Goal: Transaction & Acquisition: Purchase product/service

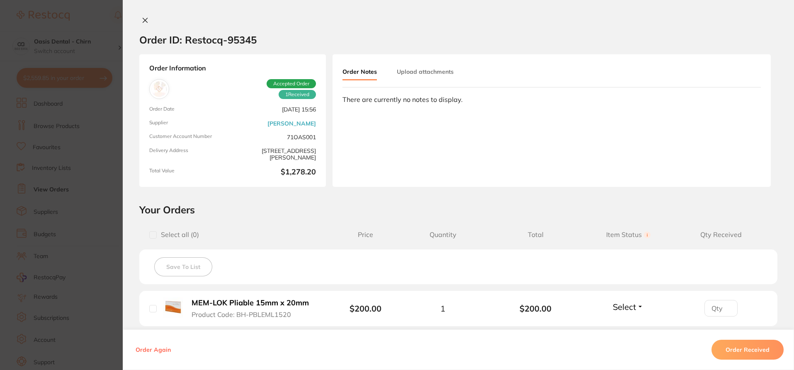
drag, startPoint x: 143, startPoint y: 20, endPoint x: 183, endPoint y: 38, distance: 43.4
click at [143, 20] on icon at bounding box center [145, 20] width 5 height 5
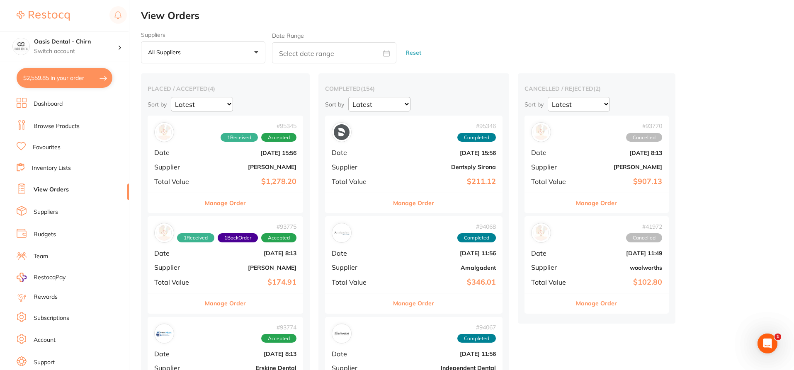
click at [79, 127] on li "Browse Products" at bounding box center [73, 126] width 112 height 12
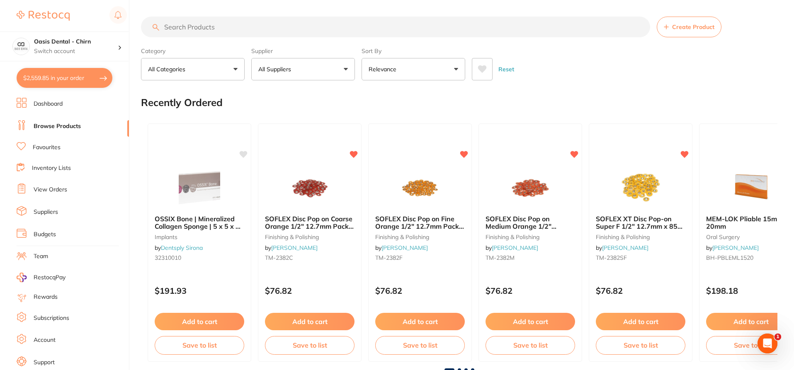
click at [229, 29] on input "search" at bounding box center [395, 27] width 509 height 21
click at [226, 30] on input "search" at bounding box center [395, 27] width 509 height 21
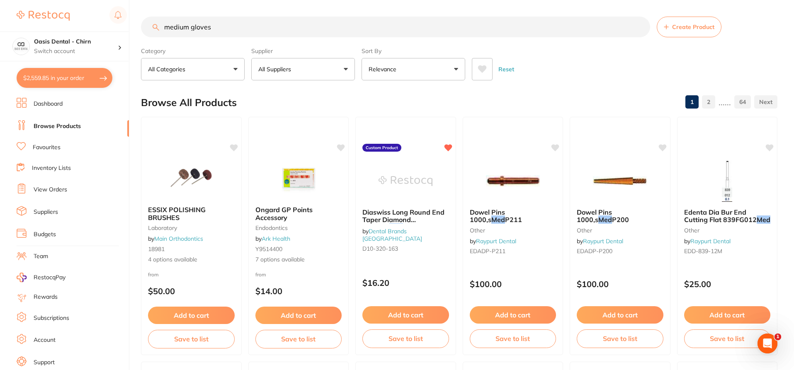
type input "medium gloves"
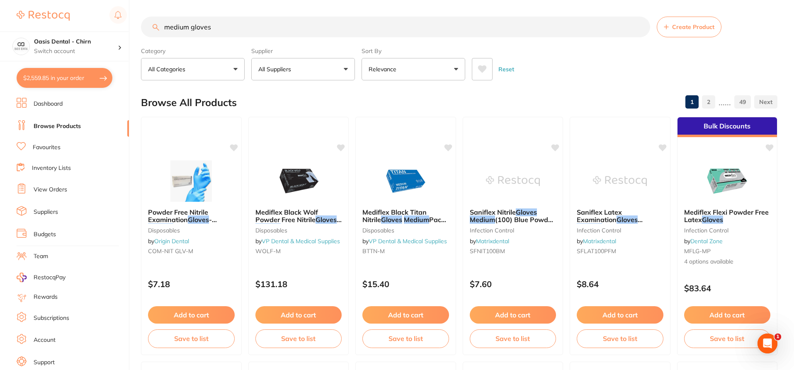
click at [315, 67] on button "All Suppliers" at bounding box center [303, 69] width 104 height 22
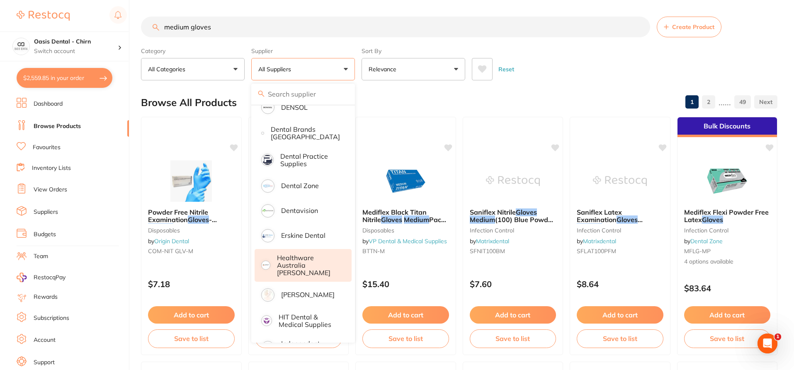
scroll to position [249, 0]
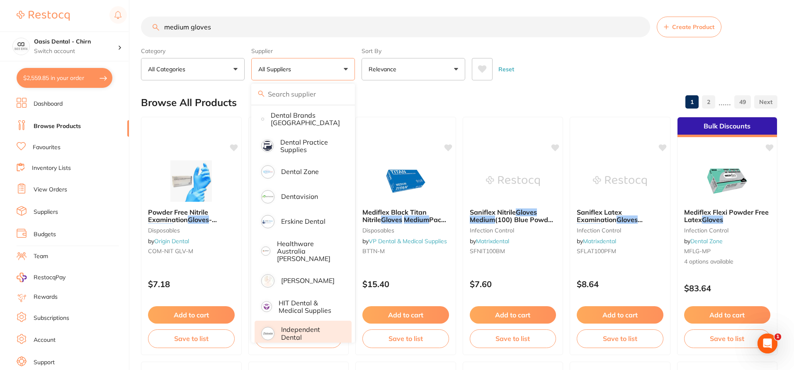
click at [312, 326] on p "Independent Dental" at bounding box center [310, 333] width 59 height 15
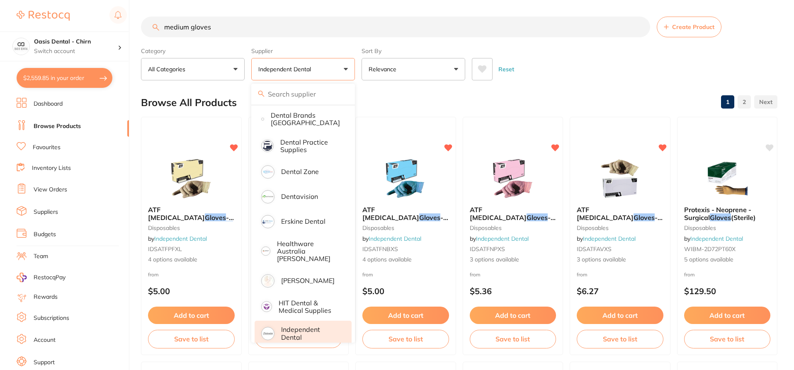
click at [534, 44] on div "Category All Categories All Categories burs disposables endodontics impression …" at bounding box center [459, 62] width 636 height 36
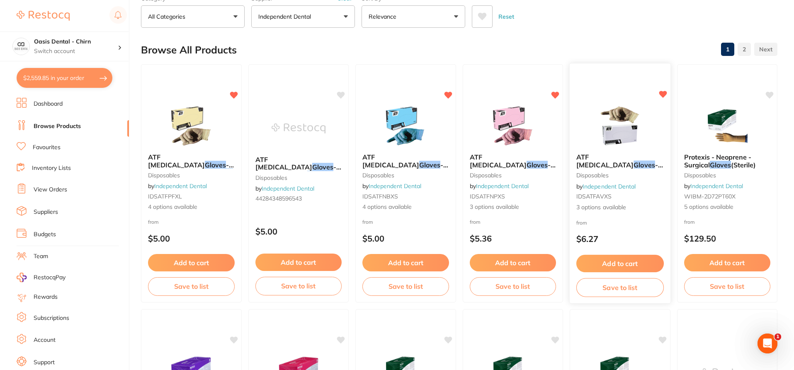
scroll to position [41, 0]
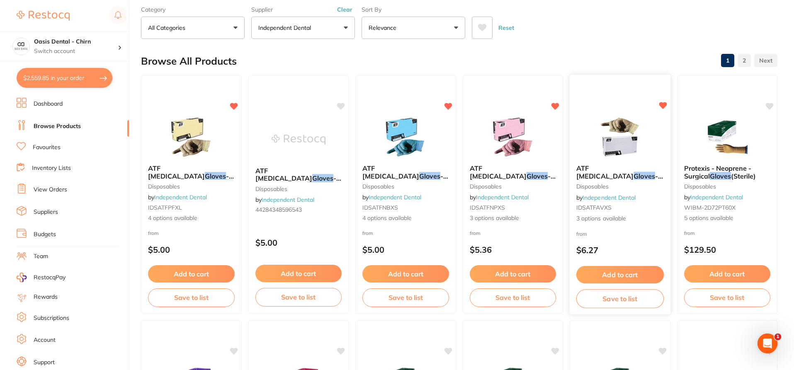
click at [637, 131] on img at bounding box center [620, 137] width 54 height 42
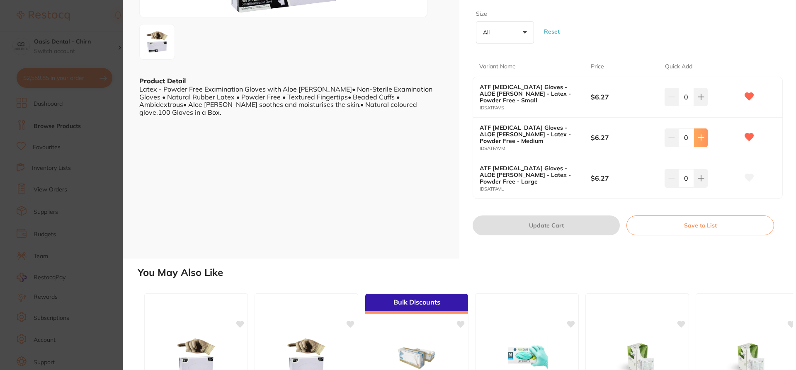
click at [704, 139] on button at bounding box center [701, 138] width 14 height 18
click at [704, 139] on div "4" at bounding box center [702, 138] width 74 height 18
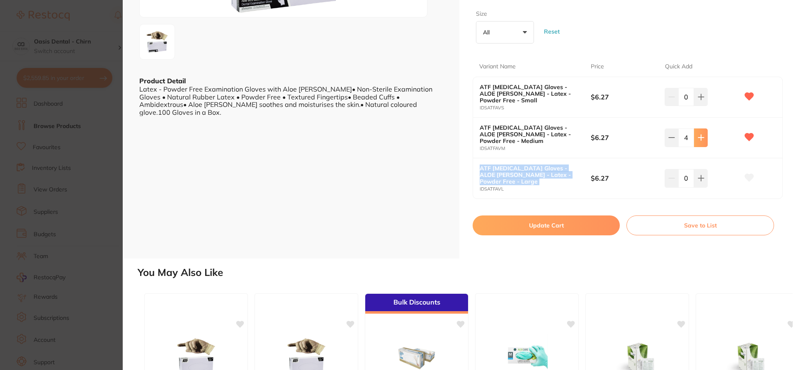
click at [694, 140] on button at bounding box center [701, 138] width 14 height 18
click at [701, 140] on icon at bounding box center [701, 137] width 7 height 7
click at [723, 139] on div "6" at bounding box center [702, 138] width 74 height 18
click at [687, 136] on input "6" at bounding box center [686, 138] width 16 height 18
type input "60"
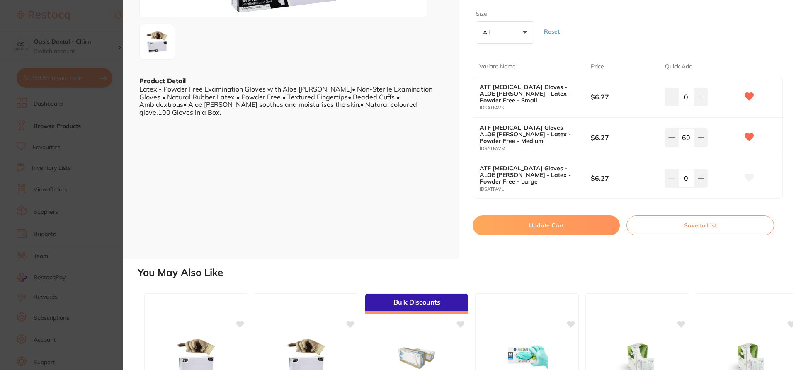
click at [555, 225] on button "Update Cart" at bounding box center [546, 226] width 147 height 20
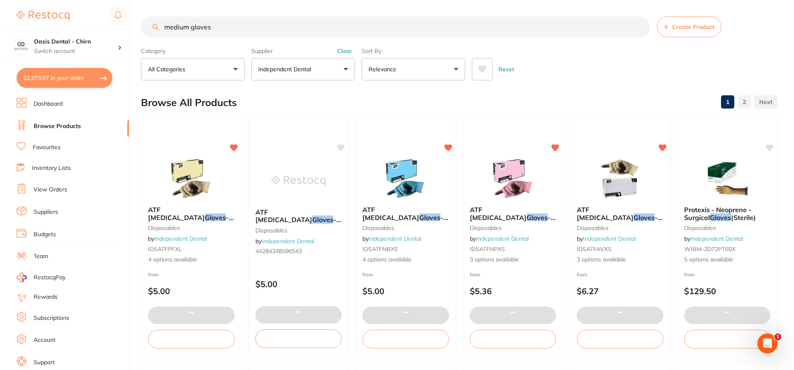
click at [218, 28] on input "medium gloves" at bounding box center [395, 27] width 509 height 21
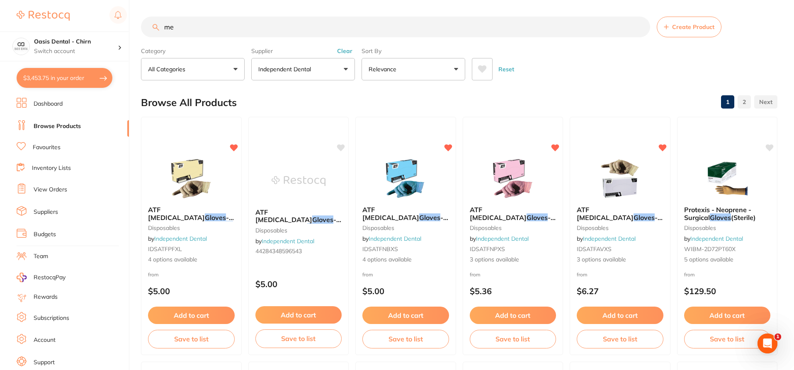
type input "m"
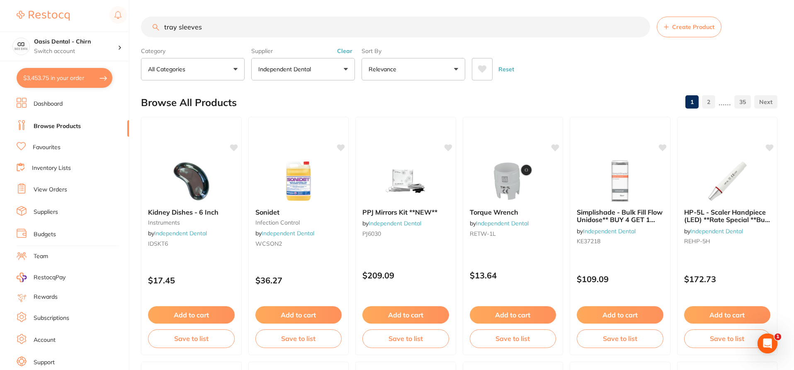
type input "tray sleeves"
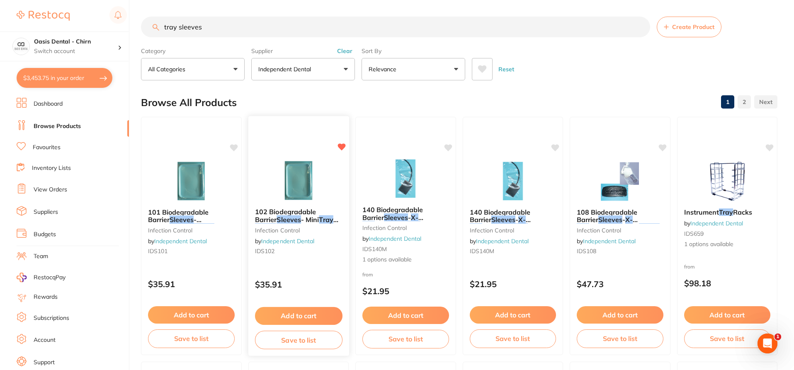
click at [309, 170] on img at bounding box center [298, 181] width 54 height 42
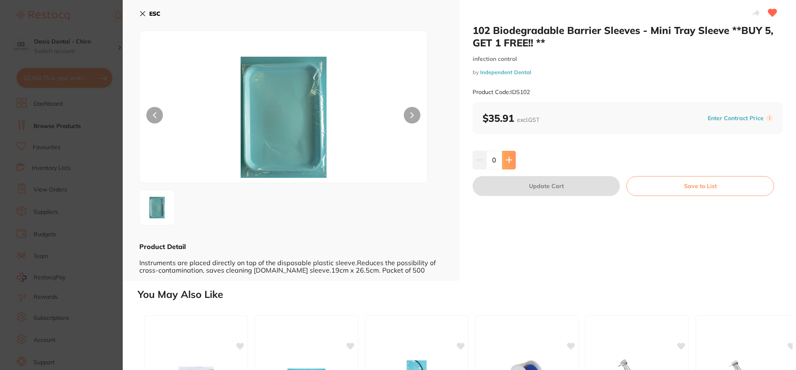
click at [512, 167] on button at bounding box center [509, 160] width 14 height 18
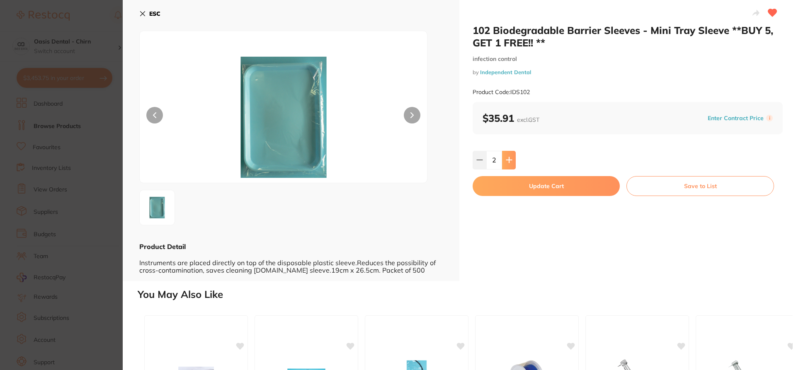
click at [512, 167] on button at bounding box center [509, 160] width 14 height 18
click at [512, 164] on button at bounding box center [509, 160] width 14 height 18
click at [512, 164] on button at bounding box center [508, 160] width 14 height 18
type input "5"
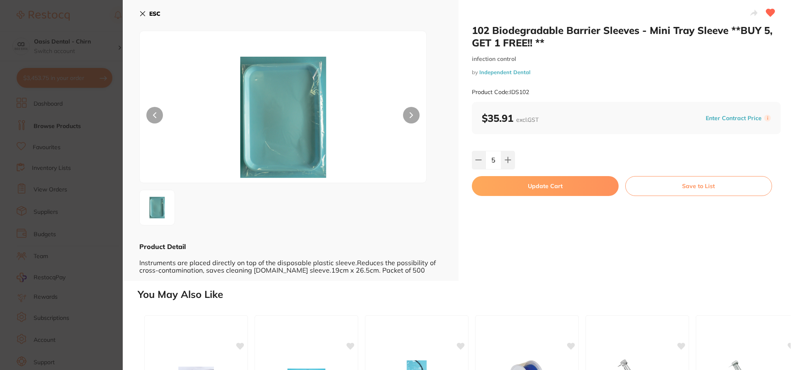
click at [523, 178] on button "Update Cart" at bounding box center [545, 186] width 147 height 20
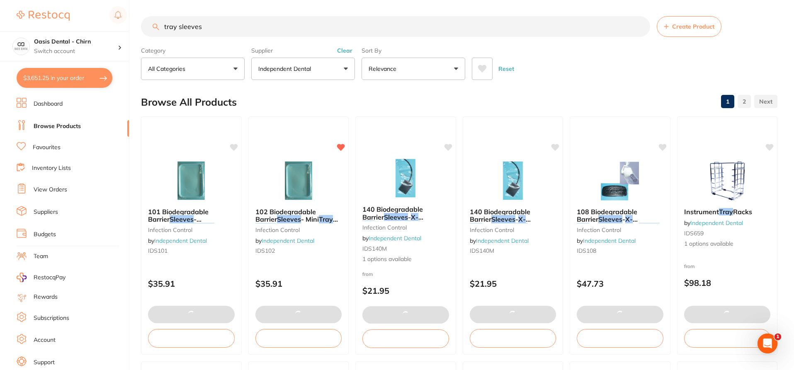
click at [199, 29] on input "tray sleeves" at bounding box center [395, 26] width 509 height 21
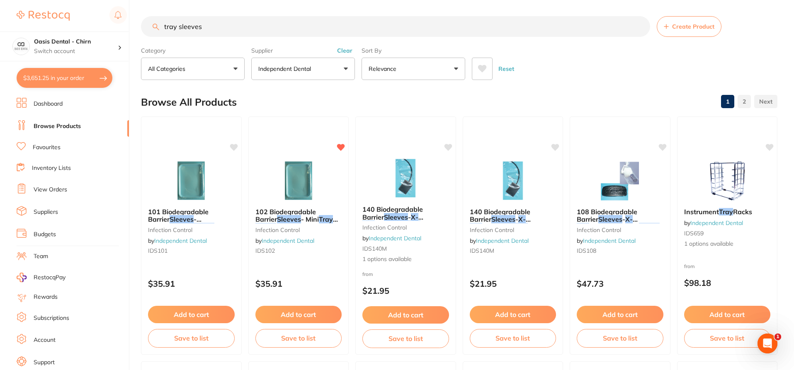
click at [240, 32] on input "tray sleeves" at bounding box center [395, 26] width 509 height 21
type input "t"
click at [291, 69] on p "Independent Dental" at bounding box center [286, 69] width 56 height 8
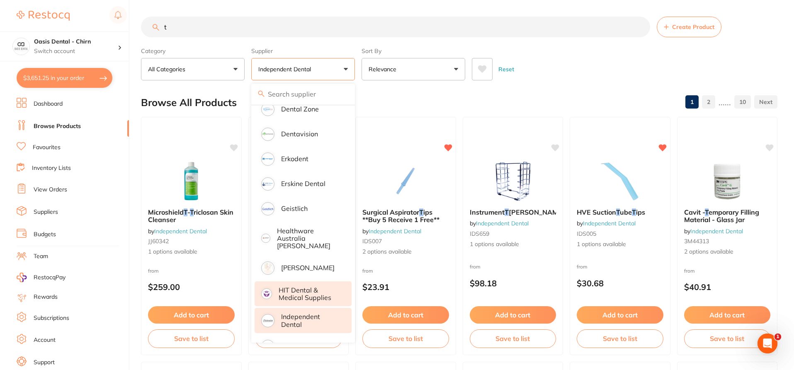
scroll to position [332, 0]
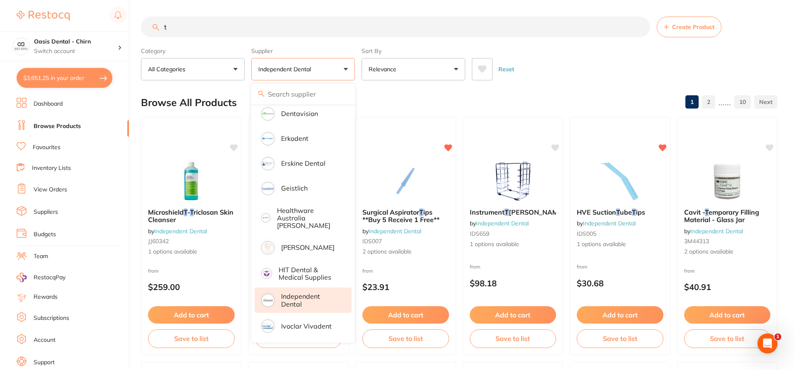
click at [307, 295] on p "Independent Dental" at bounding box center [310, 300] width 59 height 15
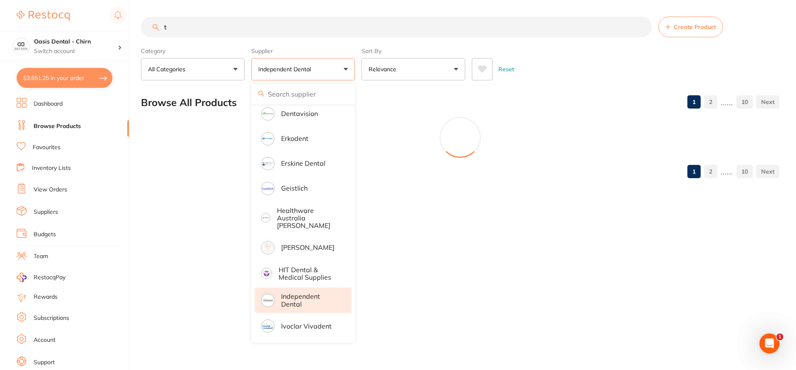
click at [531, 82] on main "t Create Product Category All Categories All Categories articulating burs crown…" at bounding box center [468, 100] width 655 height 201
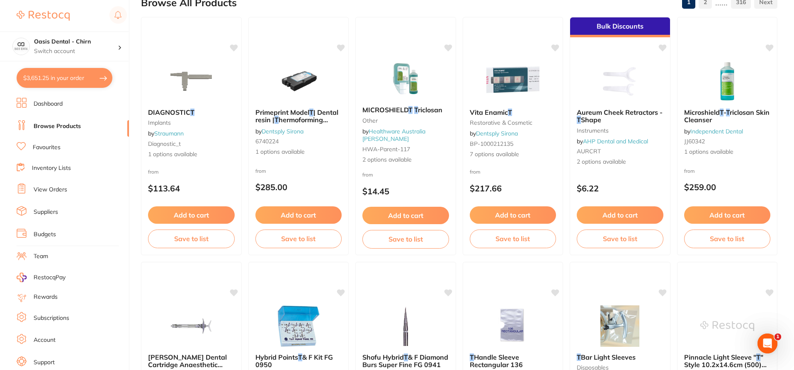
scroll to position [0, 0]
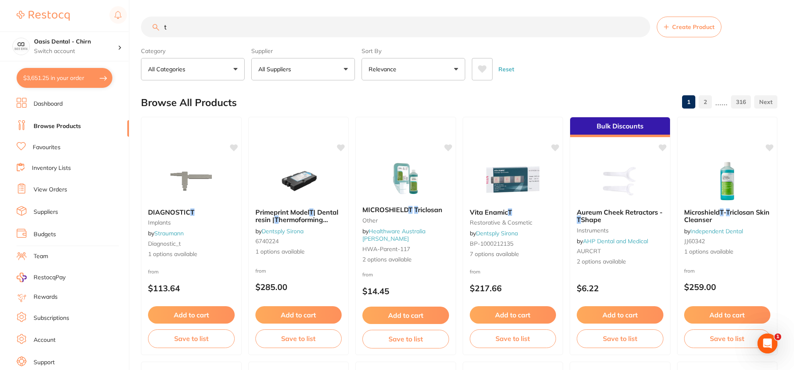
click at [169, 26] on input "t" at bounding box center [395, 27] width 509 height 21
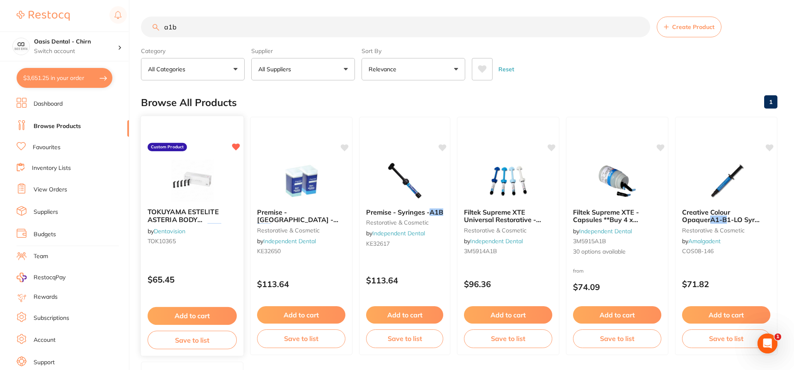
type input "a1b"
click at [195, 180] on img at bounding box center [192, 181] width 54 height 42
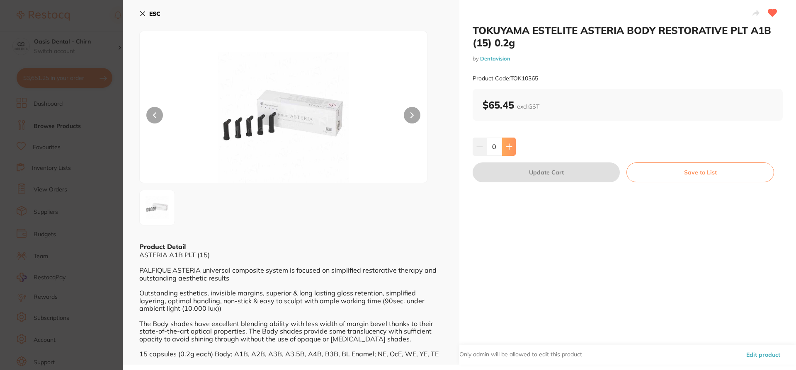
click at [507, 145] on icon at bounding box center [509, 146] width 7 height 7
type input "1"
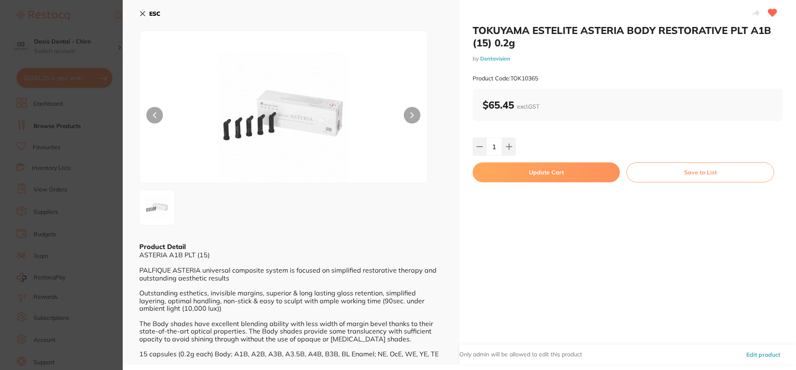
click at [546, 170] on button "Update Cart" at bounding box center [546, 173] width 147 height 20
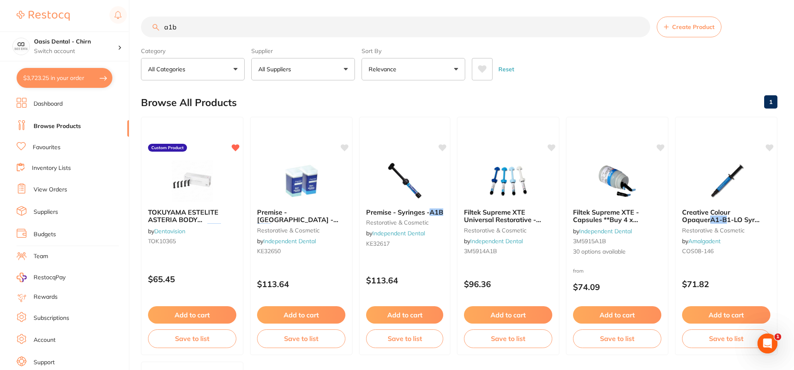
click at [187, 32] on input "a1b" at bounding box center [395, 27] width 509 height 21
type input "a"
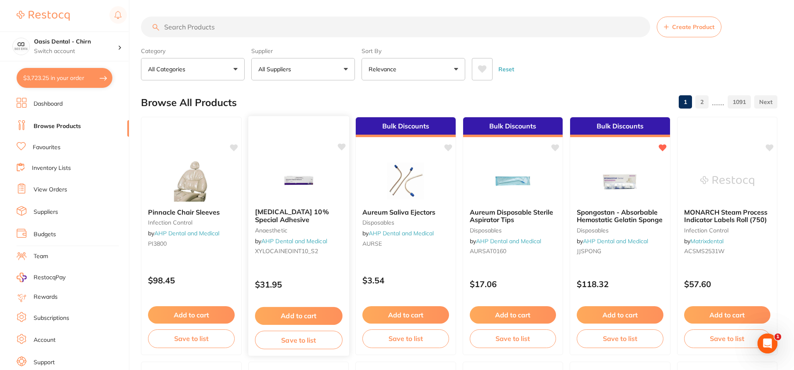
click at [302, 182] on img at bounding box center [298, 181] width 54 height 42
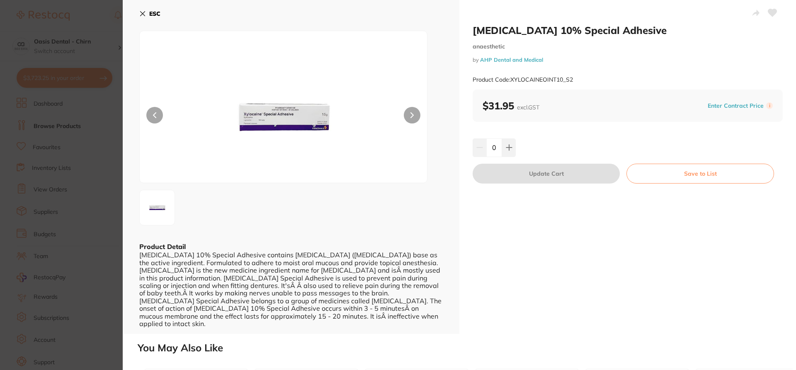
click at [139, 11] on div "ESC Product Detail [MEDICAL_DATA] 10% Special Adhesive contains [MEDICAL_DATA] …" at bounding box center [291, 167] width 337 height 334
click at [141, 14] on icon at bounding box center [142, 13] width 7 height 7
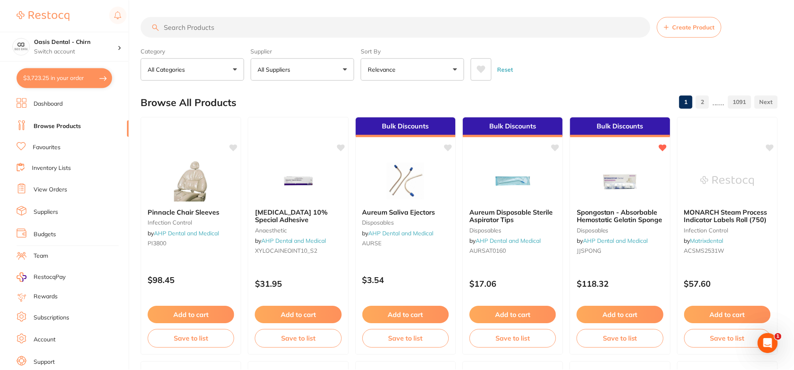
scroll to position [0, 0]
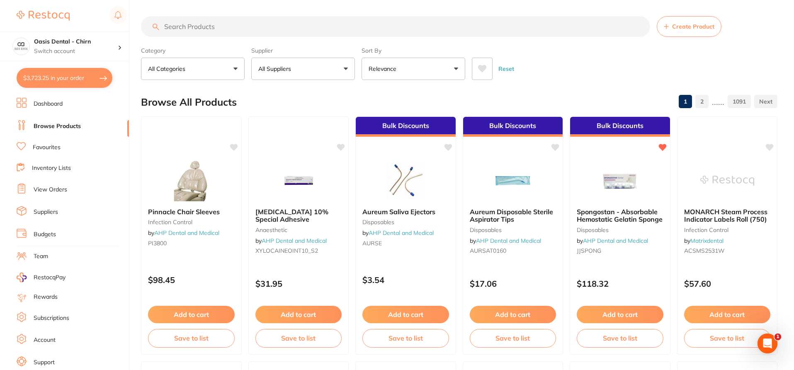
click at [229, 27] on input "search" at bounding box center [395, 26] width 509 height 21
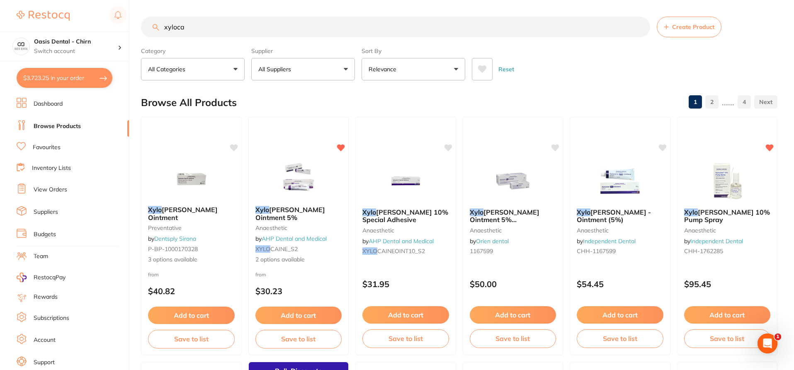
scroll to position [0, 0]
type input "xylocain"
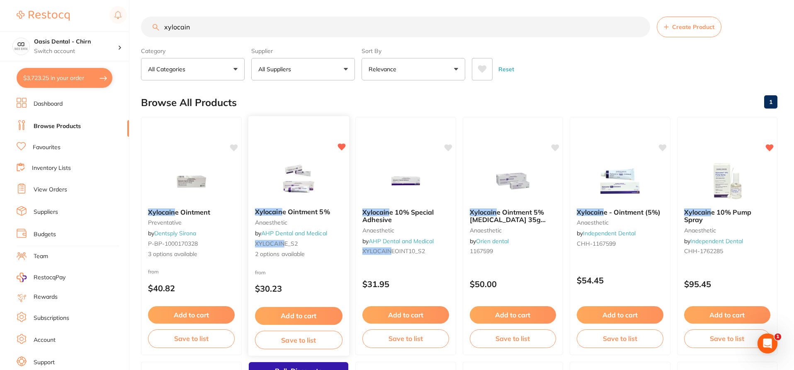
click at [342, 148] on icon at bounding box center [341, 146] width 8 height 7
click at [308, 71] on button "All Suppliers" at bounding box center [303, 69] width 104 height 22
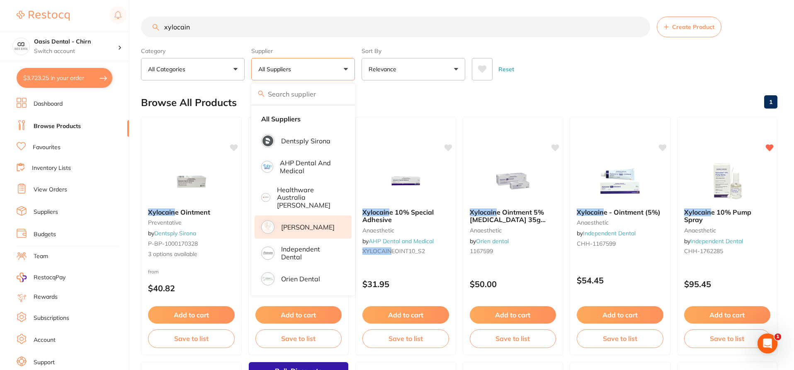
click at [309, 223] on p "[PERSON_NAME]" at bounding box center [307, 226] width 53 height 7
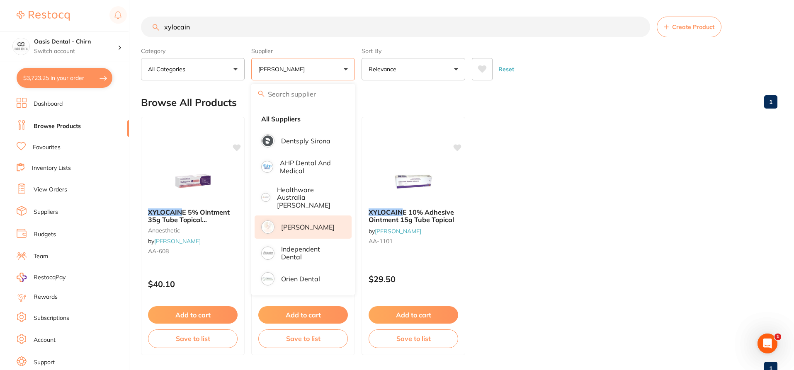
click at [652, 108] on div "Browse All Products 1" at bounding box center [459, 103] width 636 height 28
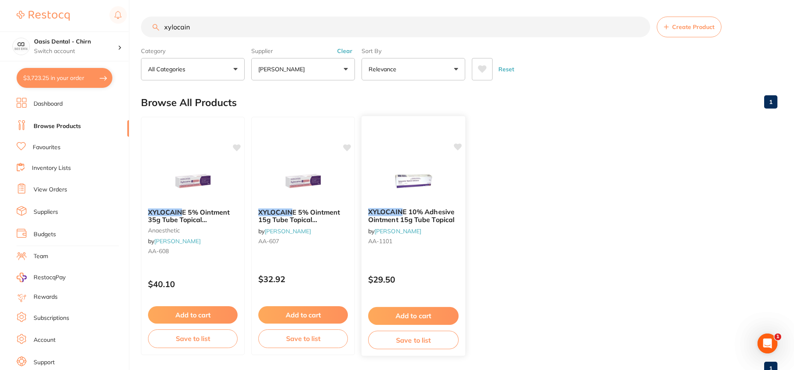
click at [440, 313] on button "Add to cart" at bounding box center [413, 316] width 90 height 18
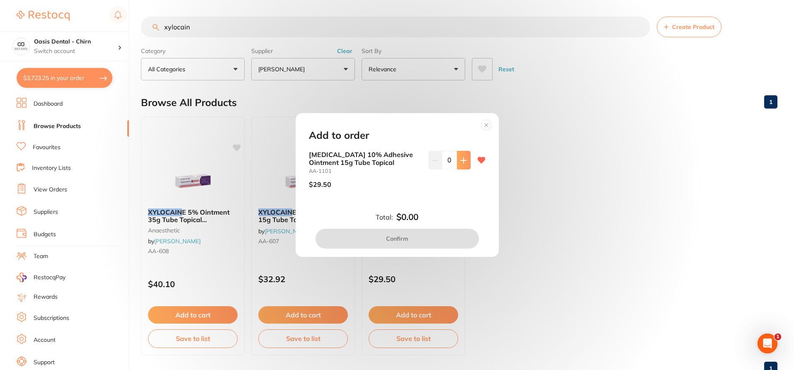
click at [461, 158] on icon at bounding box center [463, 160] width 5 height 5
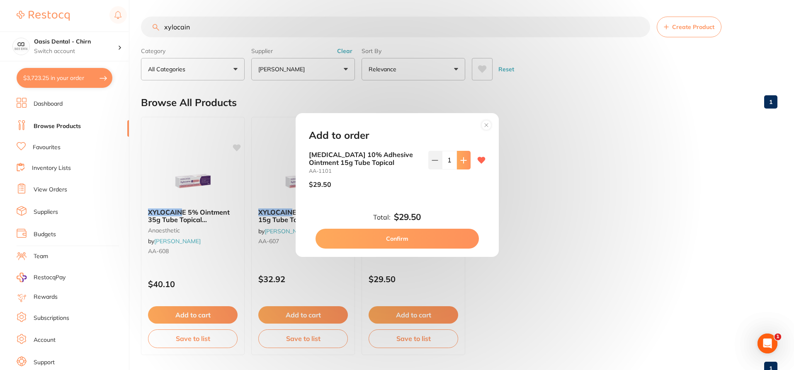
click at [461, 158] on icon at bounding box center [463, 160] width 5 height 5
type input "4"
click at [437, 235] on button "Confirm" at bounding box center [396, 239] width 163 height 20
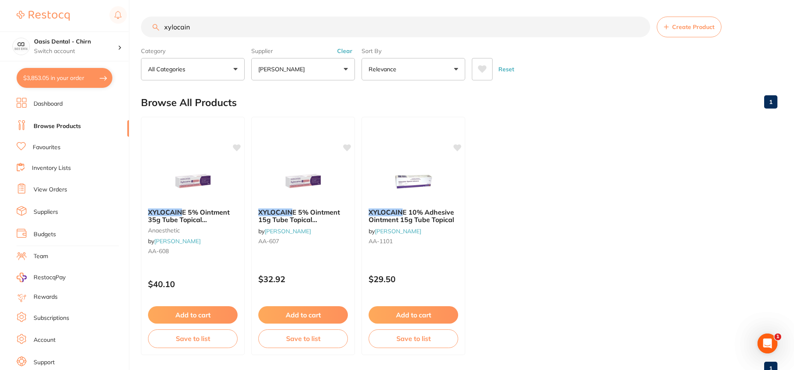
click at [56, 124] on link "Browse Products" at bounding box center [57, 126] width 47 height 8
click at [72, 124] on link "Browse Products" at bounding box center [57, 126] width 47 height 8
click at [209, 27] on input "xylocain" at bounding box center [395, 27] width 509 height 21
type input "x"
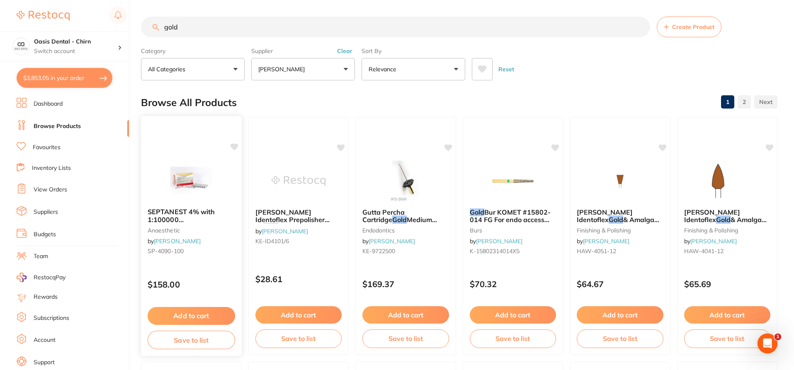
type input "gold"
click at [201, 175] on img at bounding box center [191, 181] width 54 height 42
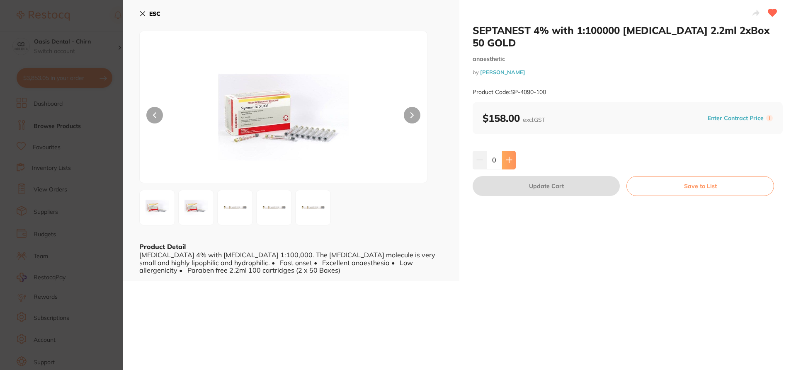
click at [508, 158] on icon at bounding box center [508, 160] width 5 height 5
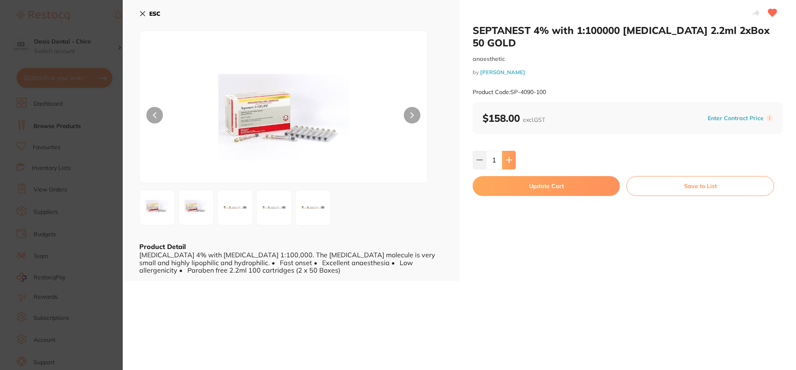
click at [508, 158] on icon at bounding box center [508, 160] width 5 height 5
type input "3"
drag, startPoint x: 0, startPoint y: 0, endPoint x: 698, endPoint y: 185, distance: 721.9
click at [534, 176] on button "Update Cart" at bounding box center [546, 186] width 147 height 20
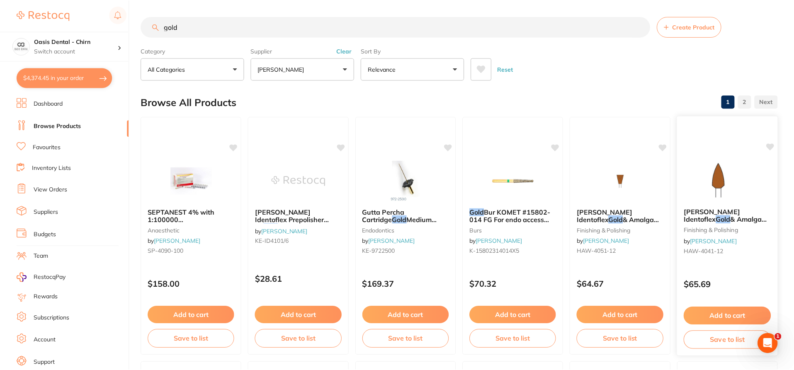
scroll to position [2, 0]
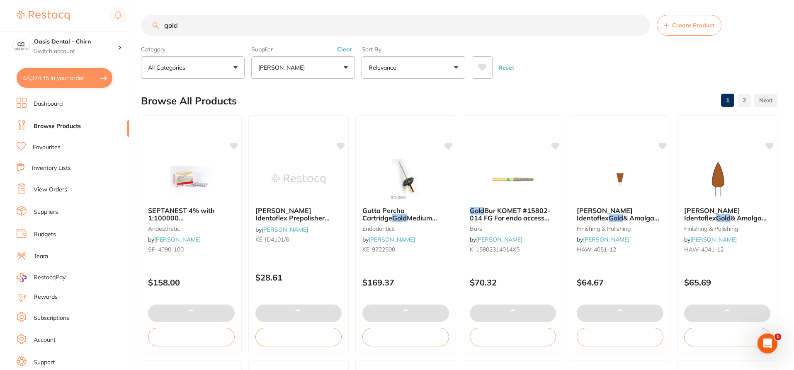
click at [203, 28] on input "gold" at bounding box center [395, 25] width 509 height 21
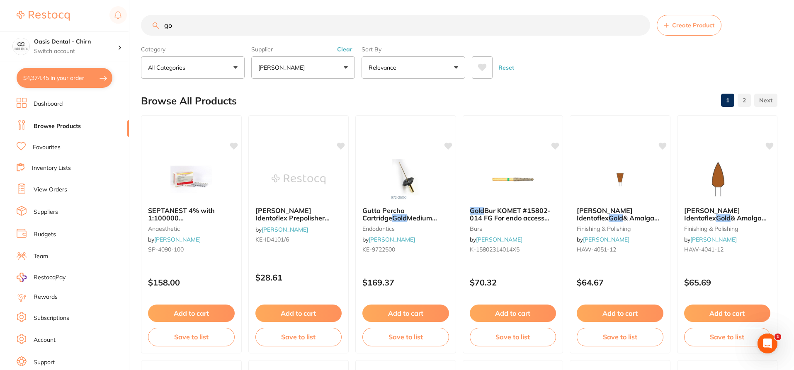
type input "g"
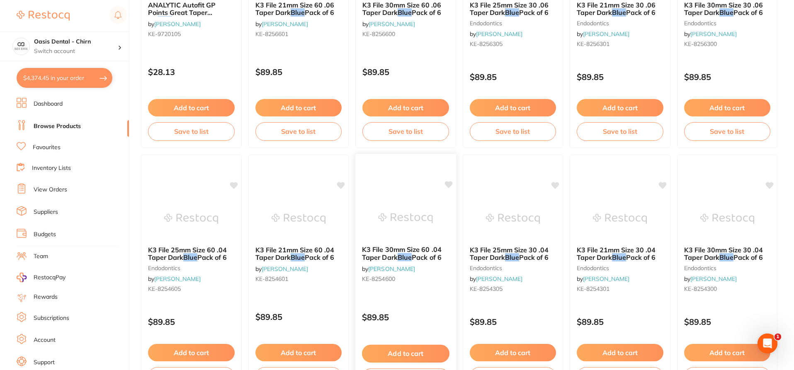
scroll to position [0, 0]
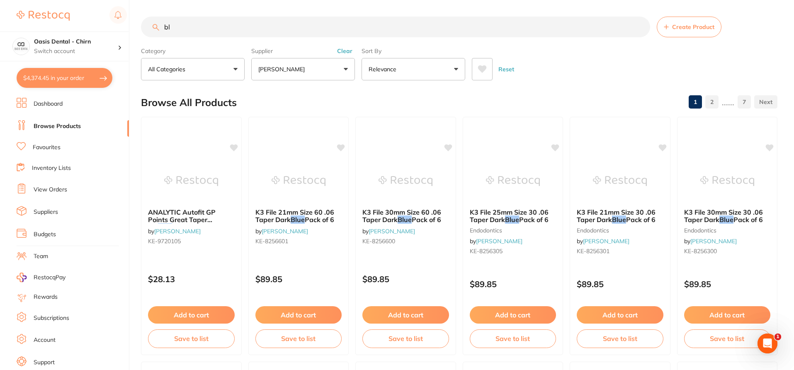
type input "b"
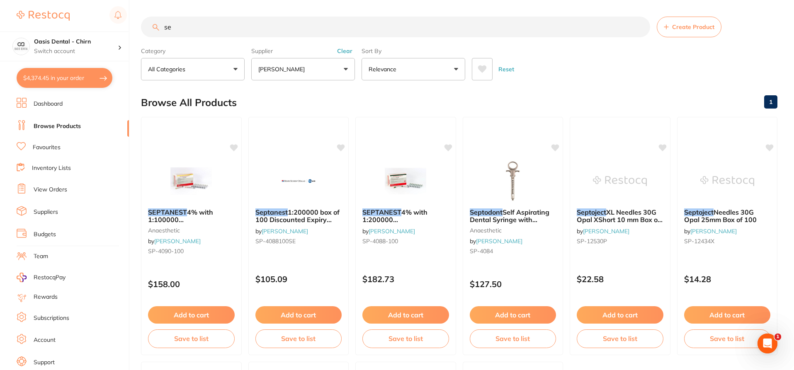
type input "s"
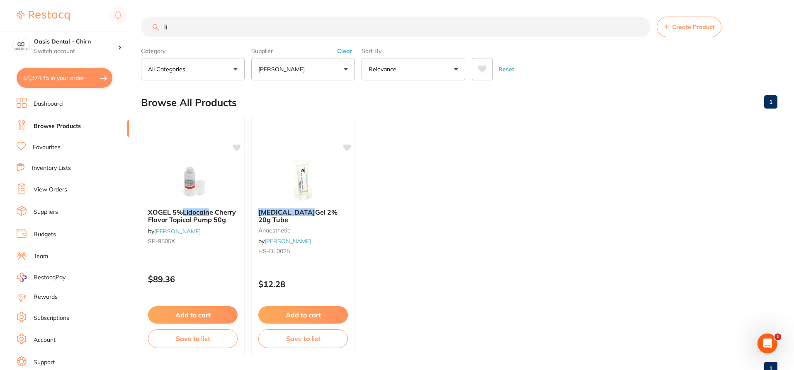
type input "l"
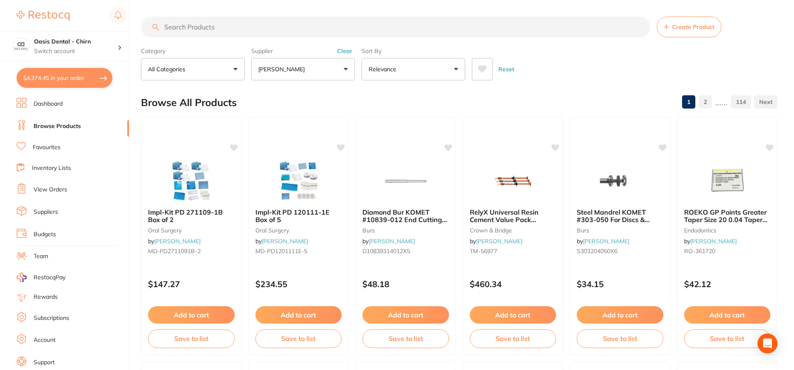
click at [51, 147] on link "Favourites" at bounding box center [47, 147] width 28 height 8
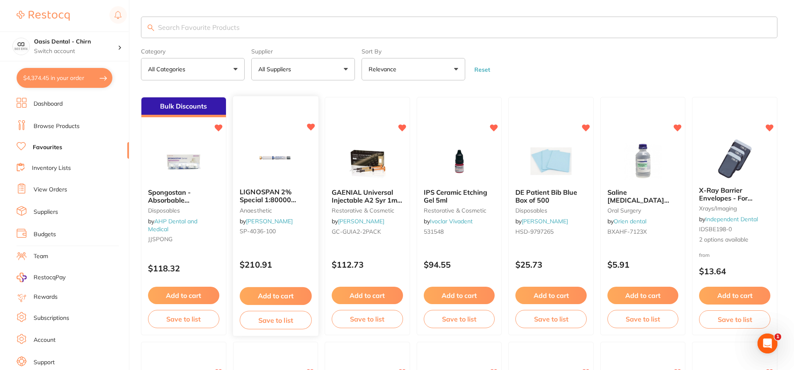
click at [293, 156] on img at bounding box center [275, 161] width 54 height 42
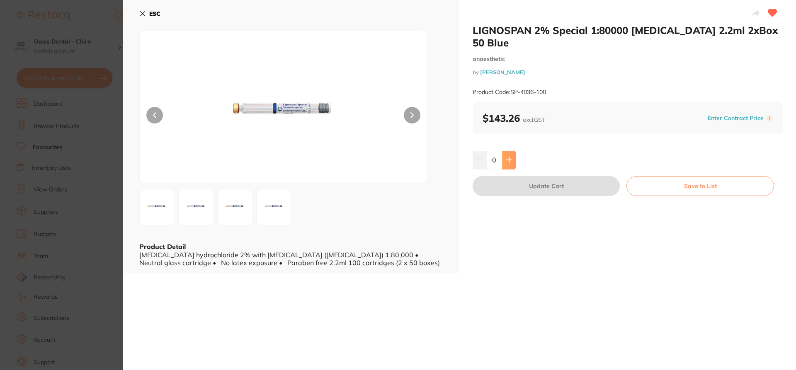
click at [510, 158] on icon at bounding box center [508, 160] width 5 height 5
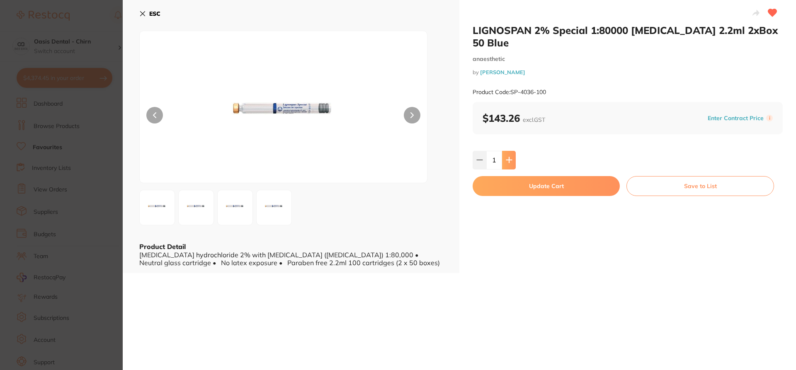
click at [510, 158] on icon at bounding box center [508, 160] width 5 height 5
type input "3"
click at [539, 182] on button "Update Cart" at bounding box center [546, 186] width 147 height 20
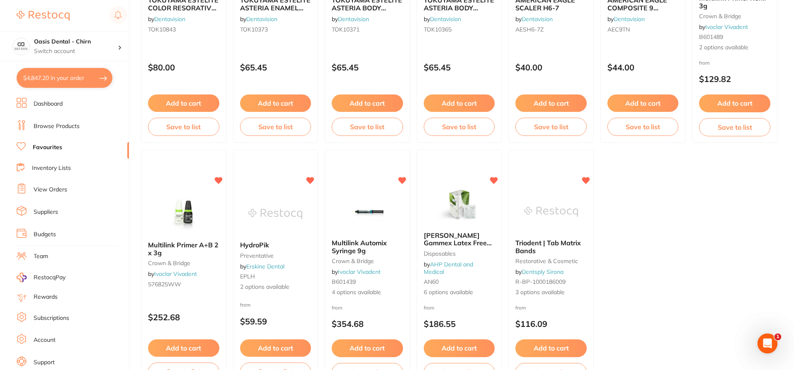
scroll to position [1723, 0]
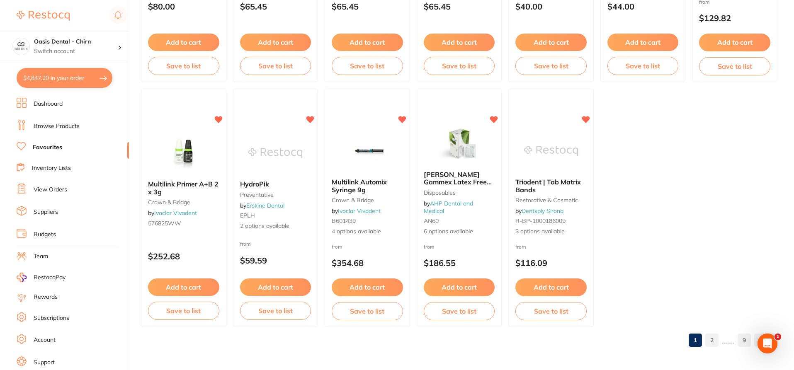
click at [714, 341] on link "2" at bounding box center [711, 340] width 13 height 17
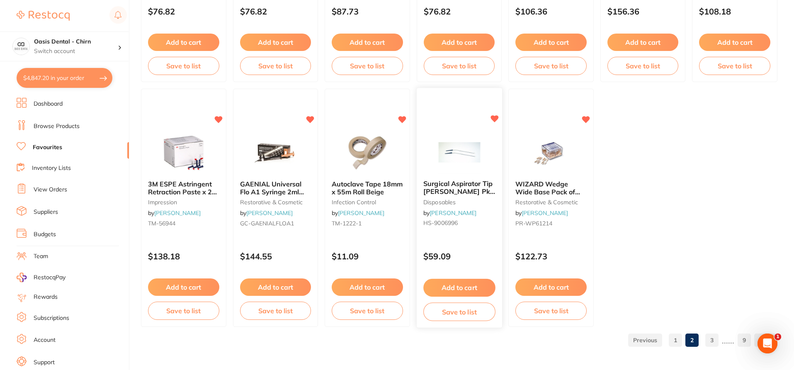
scroll to position [0, 0]
click at [714, 345] on link "3" at bounding box center [711, 340] width 13 height 17
